Goal: Find specific page/section: Find specific page/section

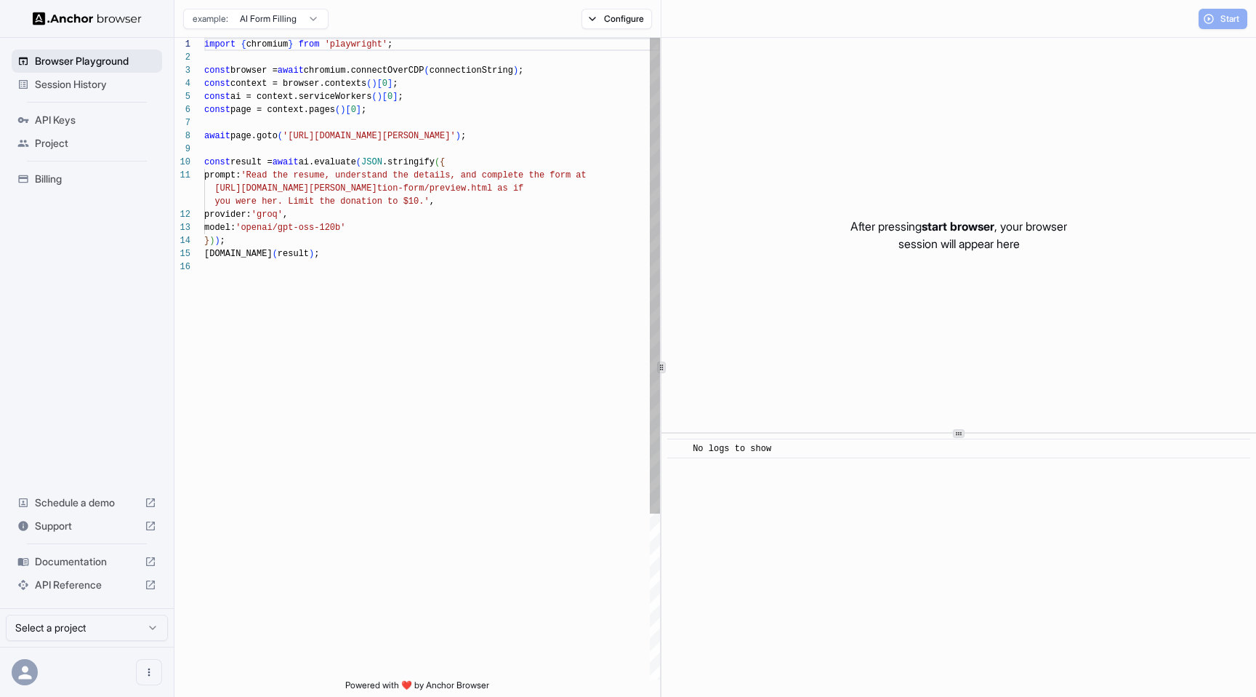
scroll to position [131, 0]
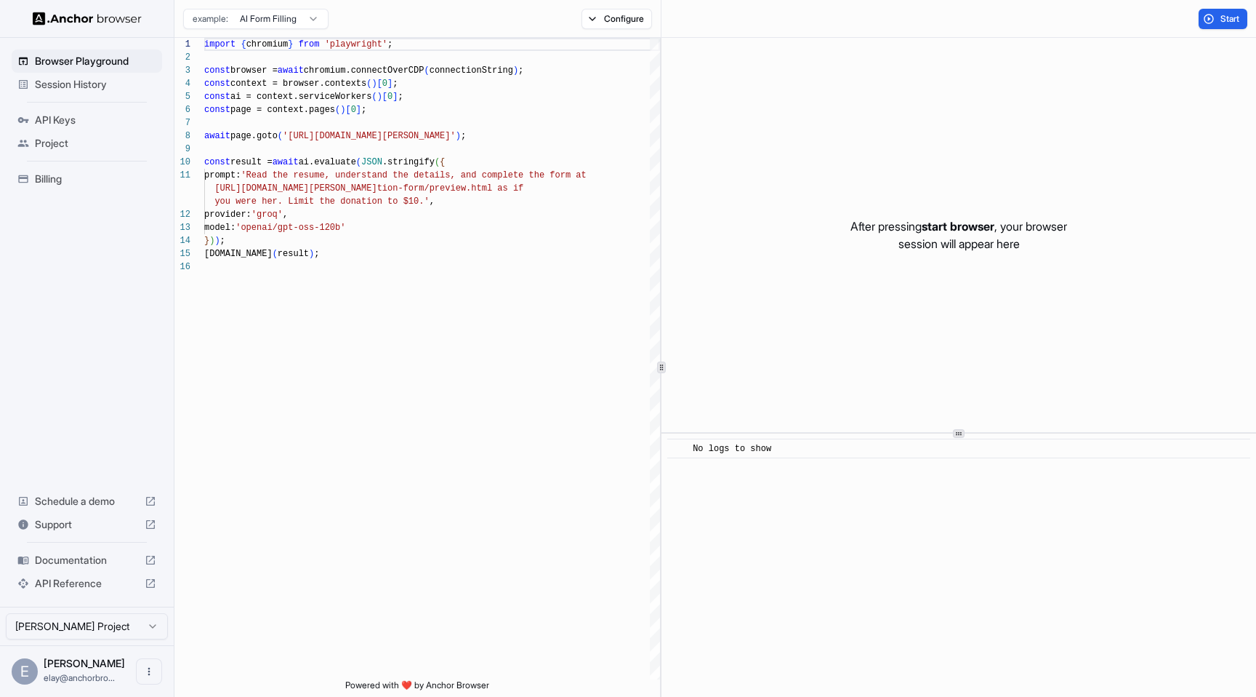
click at [116, 81] on span "Session History" at bounding box center [95, 84] width 121 height 15
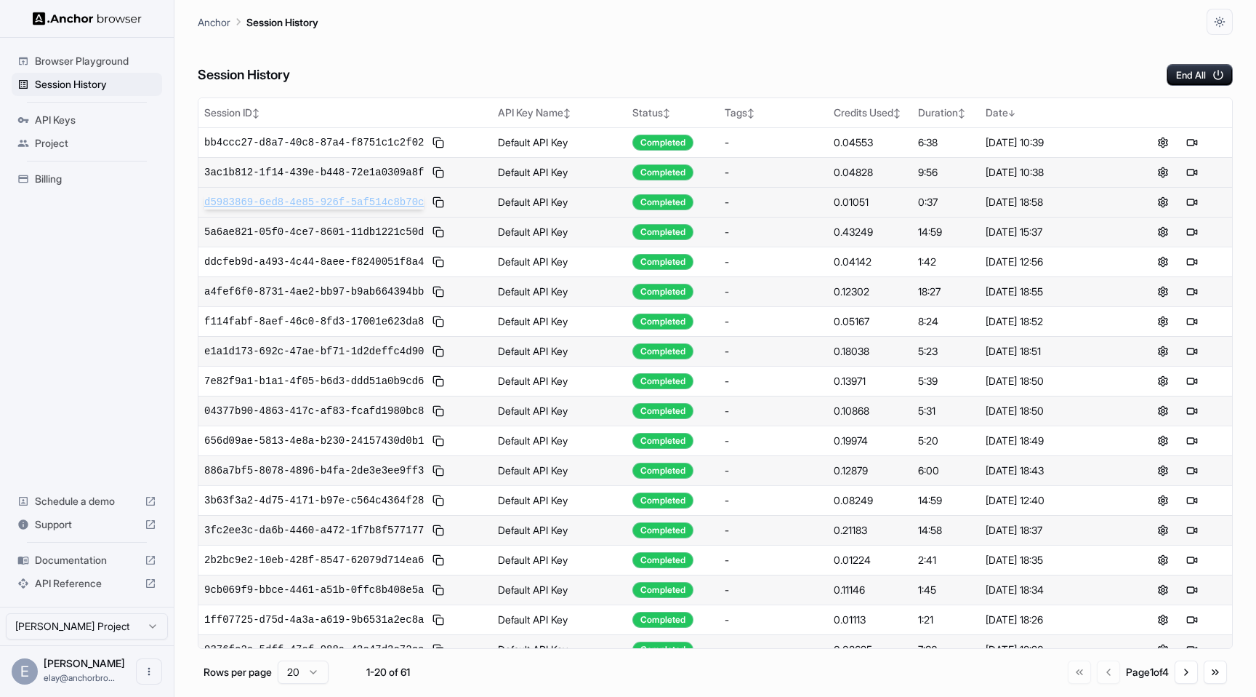
click at [400, 201] on span "d5983869-6ed8-4e85-926f-5af514c8b70c" at bounding box center [314, 202] width 220 height 15
click at [967, 113] on div "Duration ↕" at bounding box center [946, 112] width 57 height 15
click at [967, 113] on div "Duration ↓" at bounding box center [946, 112] width 57 height 15
click at [388, 140] on span "7c8a5806-9e40-450b-9488-09f700836608" at bounding box center [314, 142] width 220 height 15
